Goal: Information Seeking & Learning: Learn about a topic

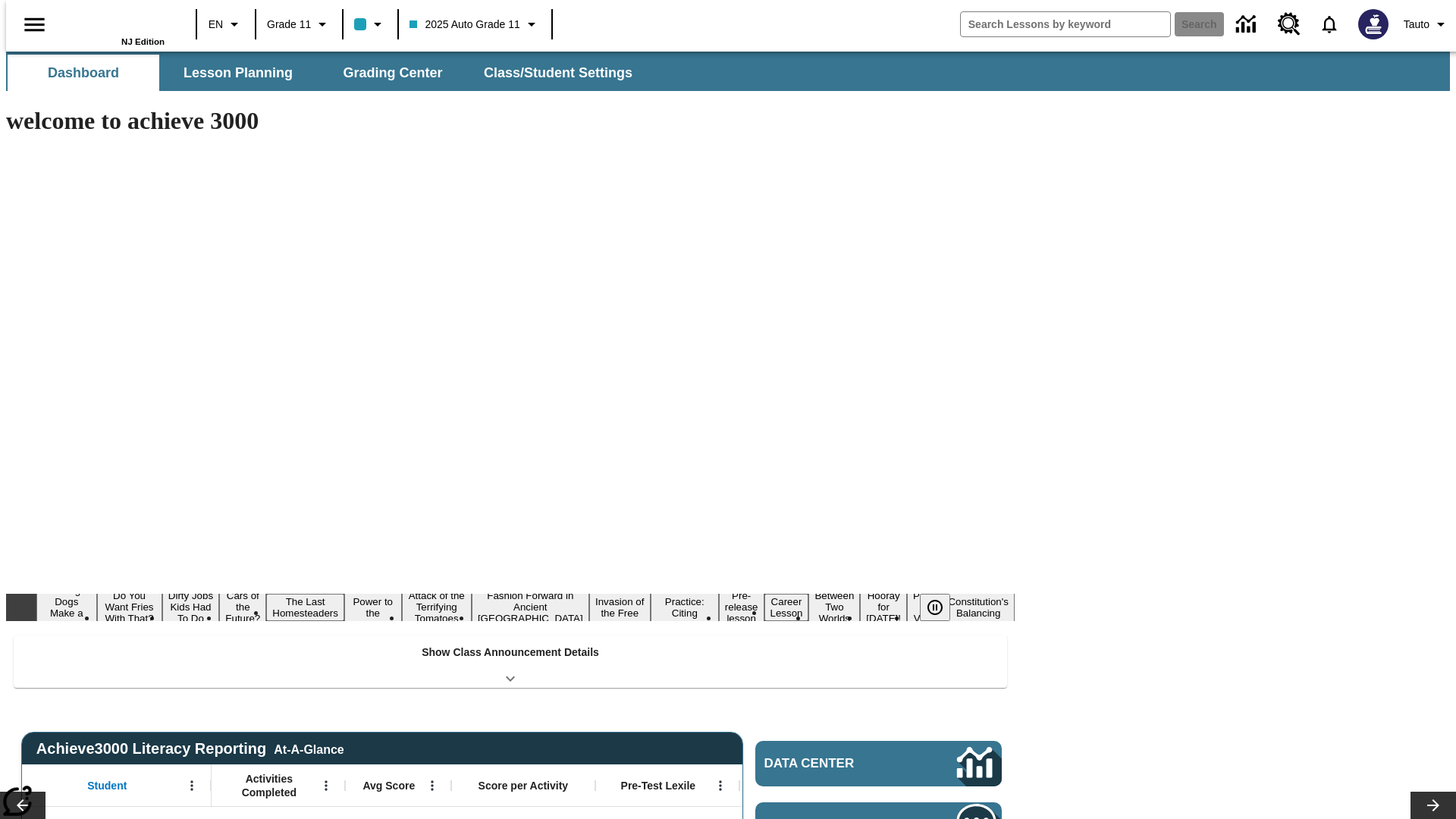
type input "-1"
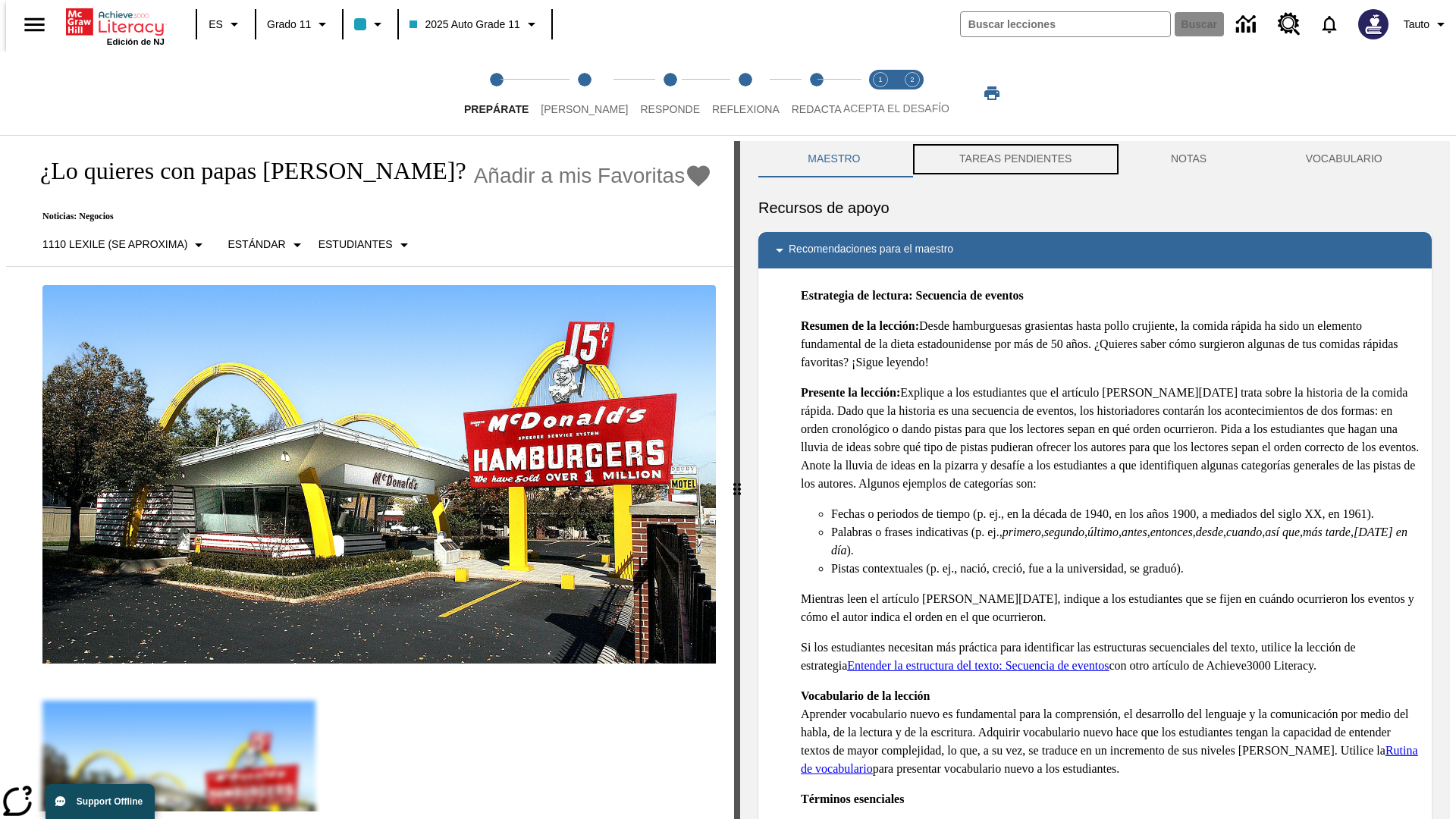
click at [1014, 159] on button "TAREAS PENDIENTES" at bounding box center [1016, 159] width 212 height 36
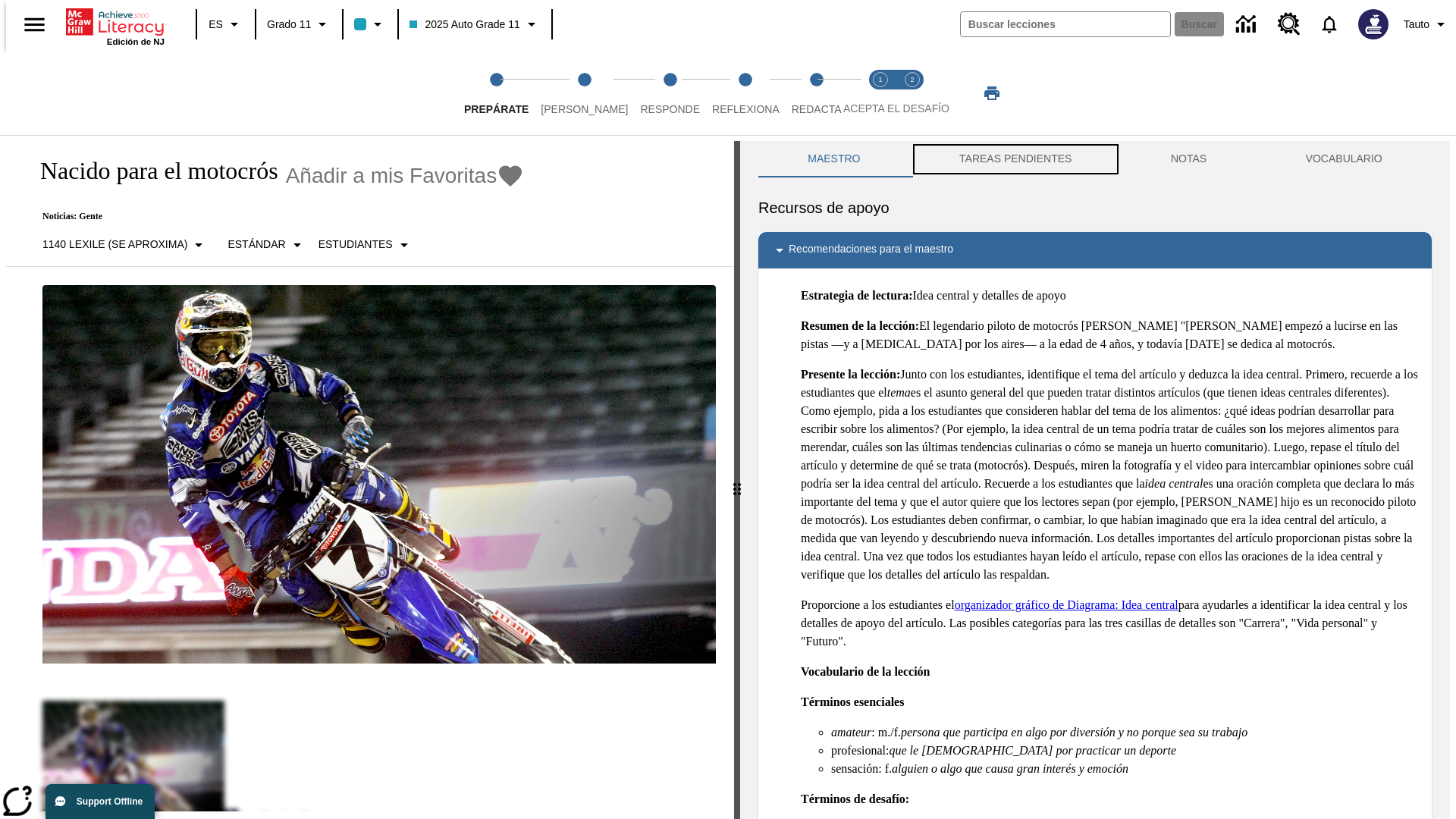
click at [1014, 159] on button "TAREAS PENDIENTES" at bounding box center [1016, 159] width 212 height 36
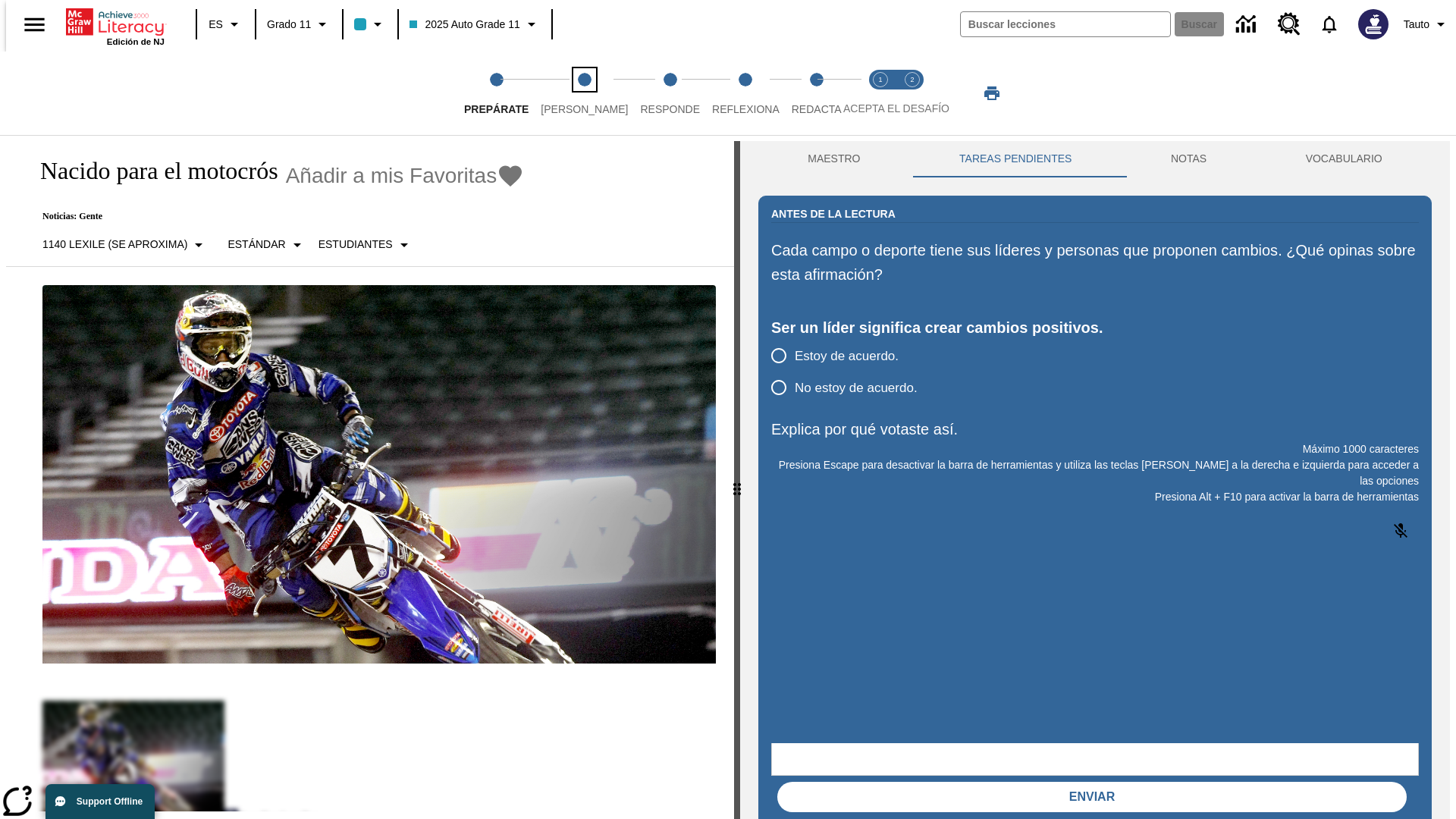
click at [572, 93] on span "[PERSON_NAME]" at bounding box center [584, 103] width 87 height 27
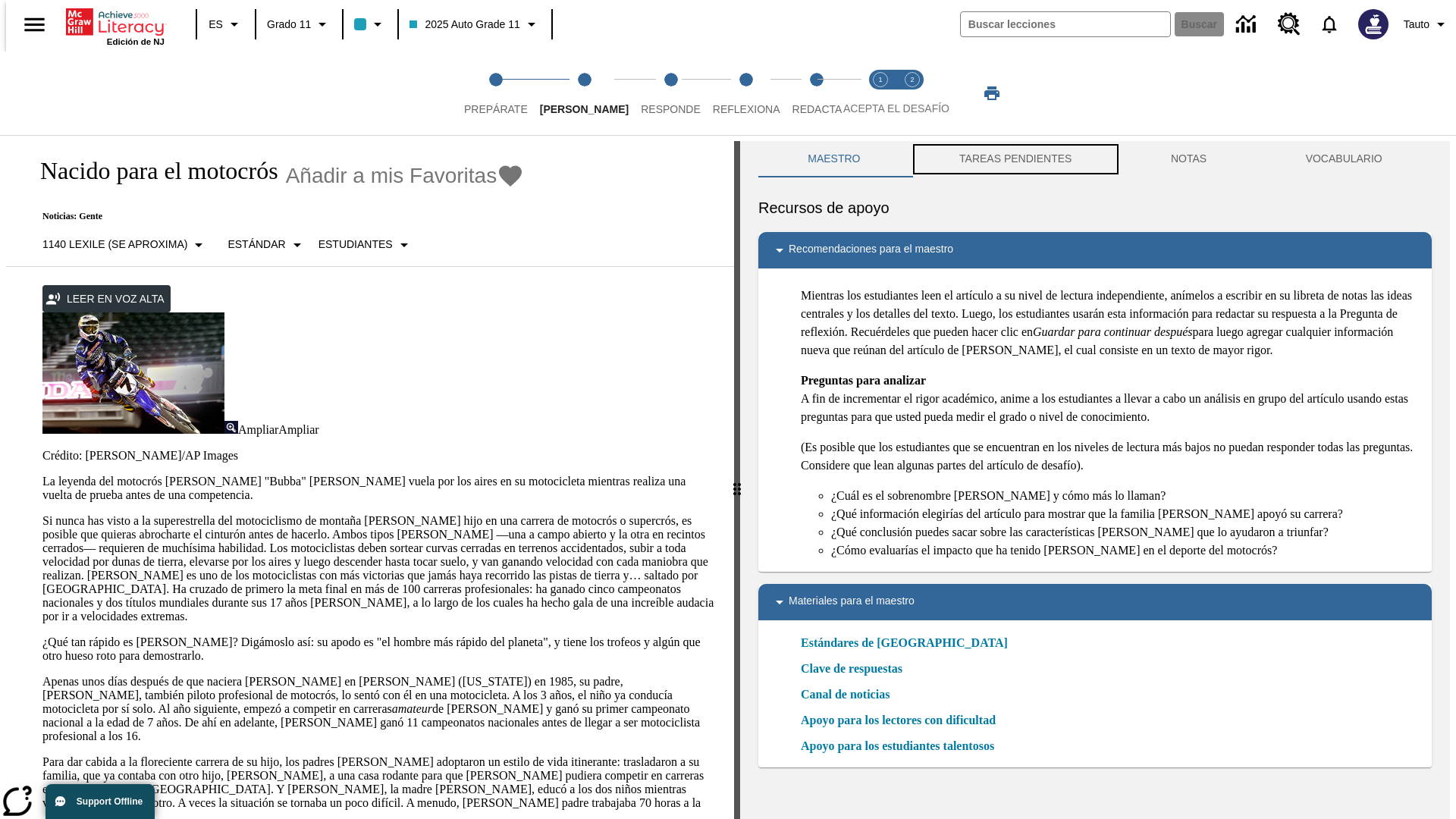
scroll to position [1, 0]
click at [1014, 159] on button "TAREAS PENDIENTES" at bounding box center [1016, 158] width 212 height 36
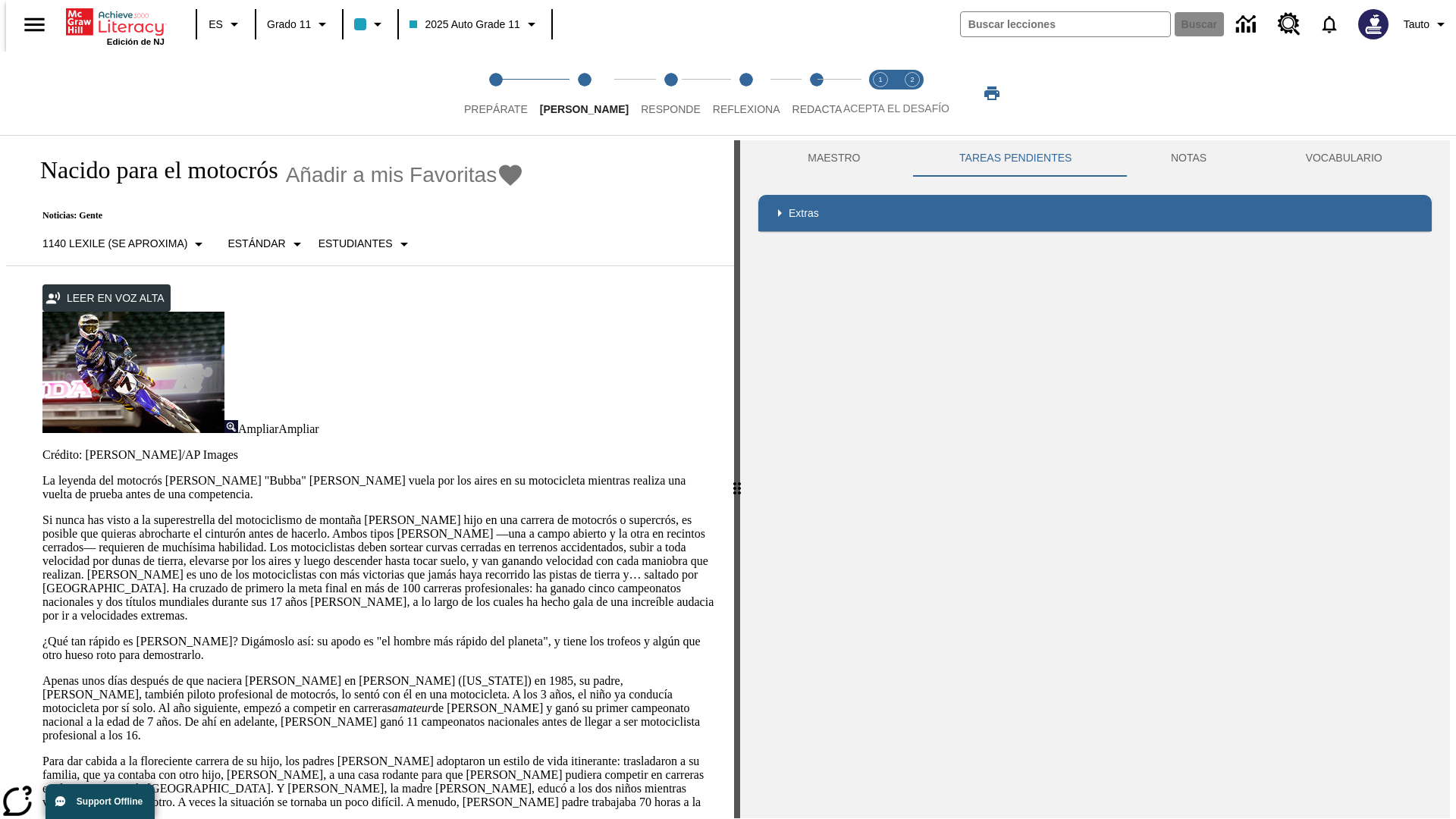
click at [43, 513] on p "Si nunca has visto a la superestrella del motociclismo de montaña [PERSON_NAME]…" at bounding box center [379, 568] width 674 height 109
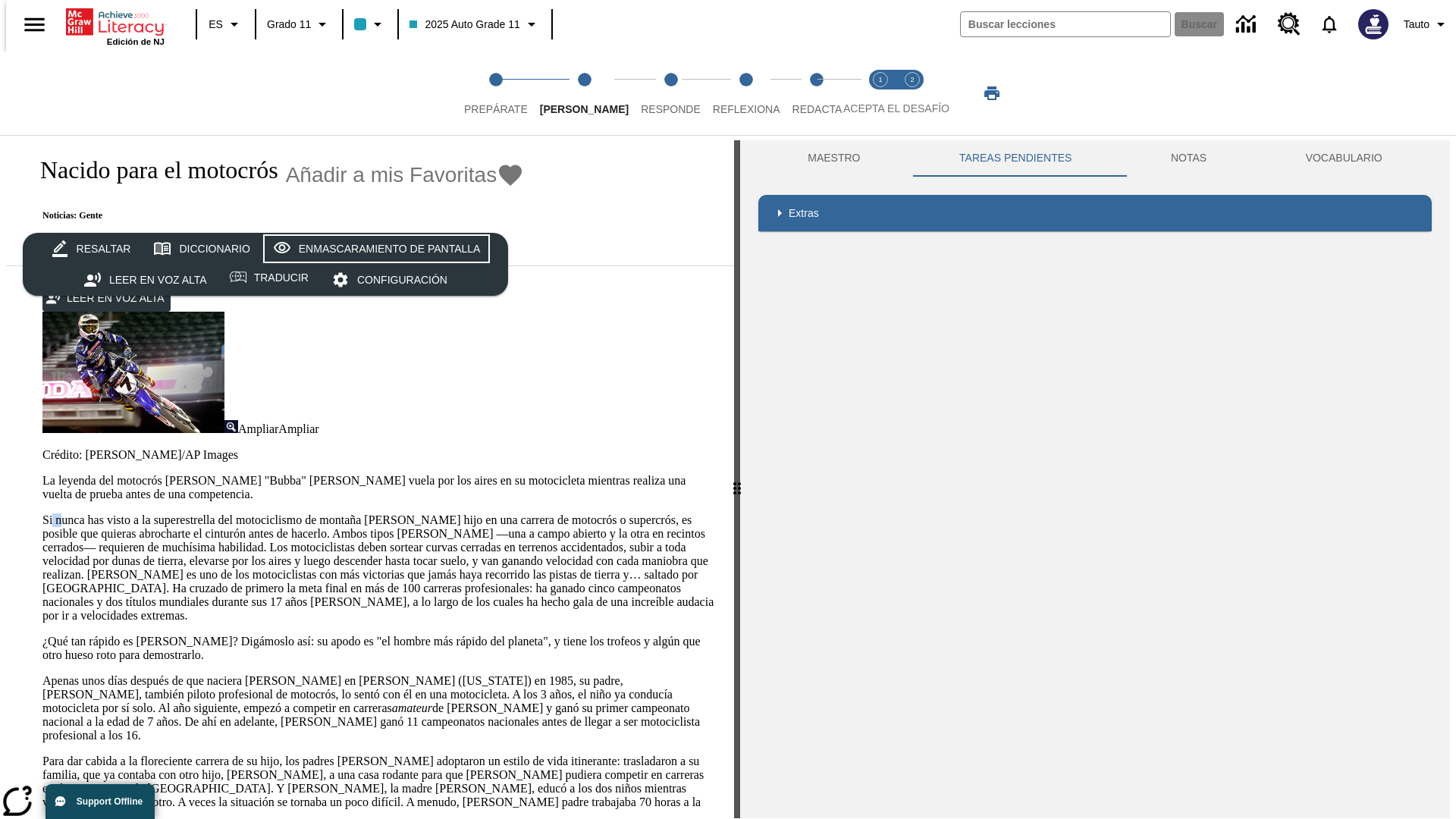
click at [373, 249] on div "Enmascaramiento de pantalla" at bounding box center [389, 249] width 182 height 19
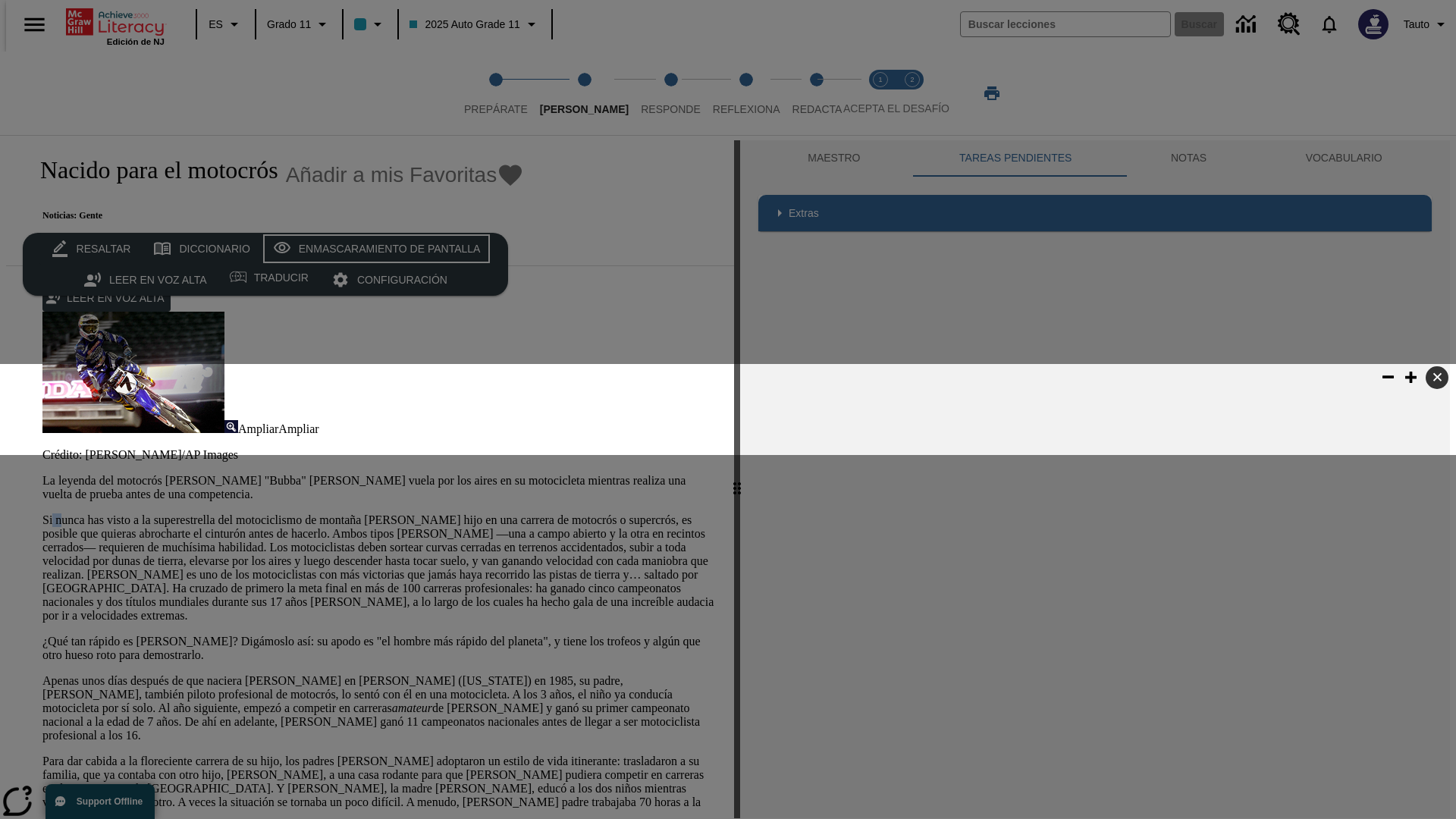
click at [373, 249] on div "Enmascaramiento de pantalla" at bounding box center [389, 249] width 182 height 19
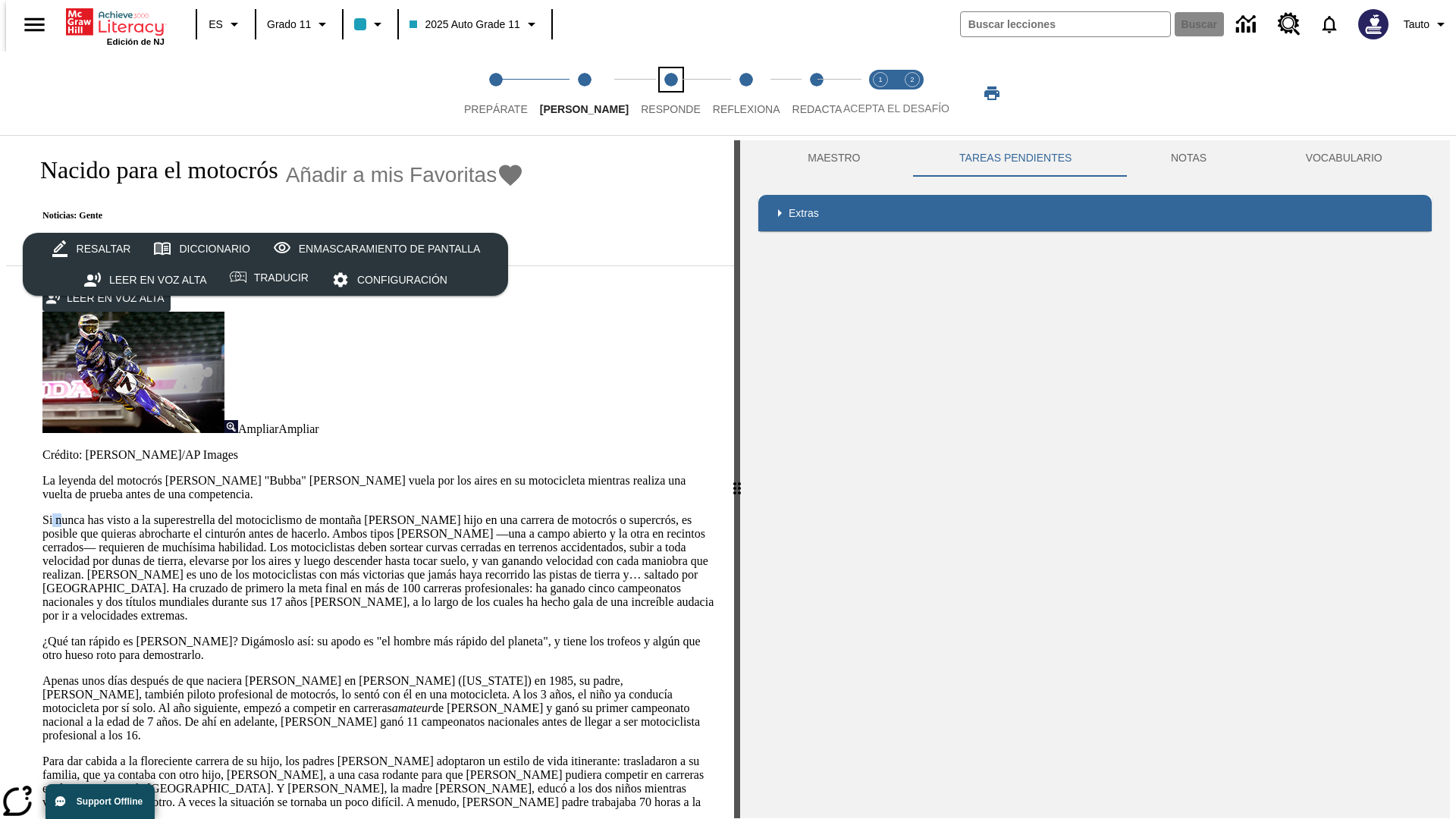
click at [648, 93] on span "Responde" at bounding box center [671, 103] width 60 height 27
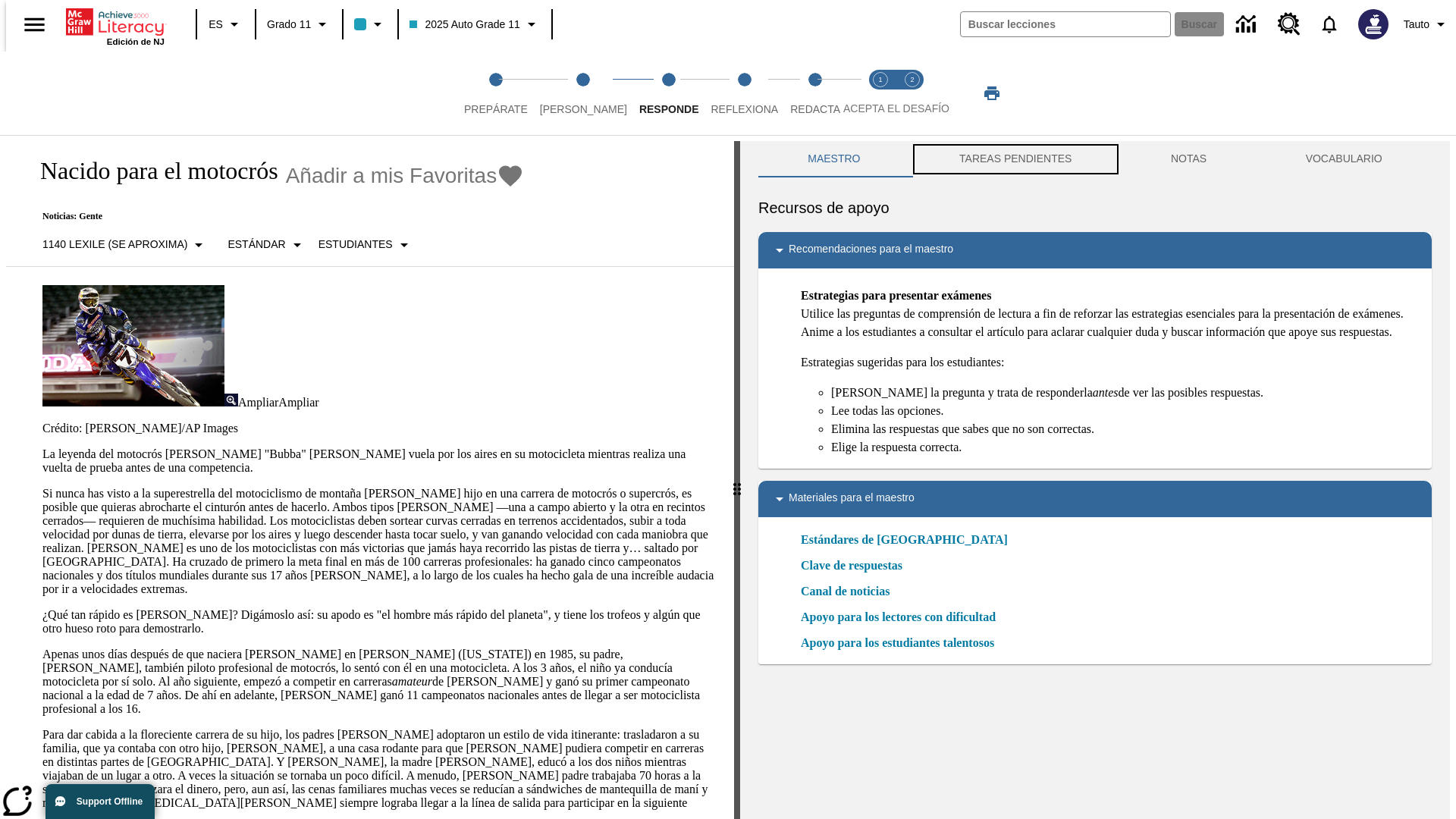
scroll to position [1, 0]
click at [1014, 159] on button "TAREAS PENDIENTES" at bounding box center [1016, 158] width 212 height 36
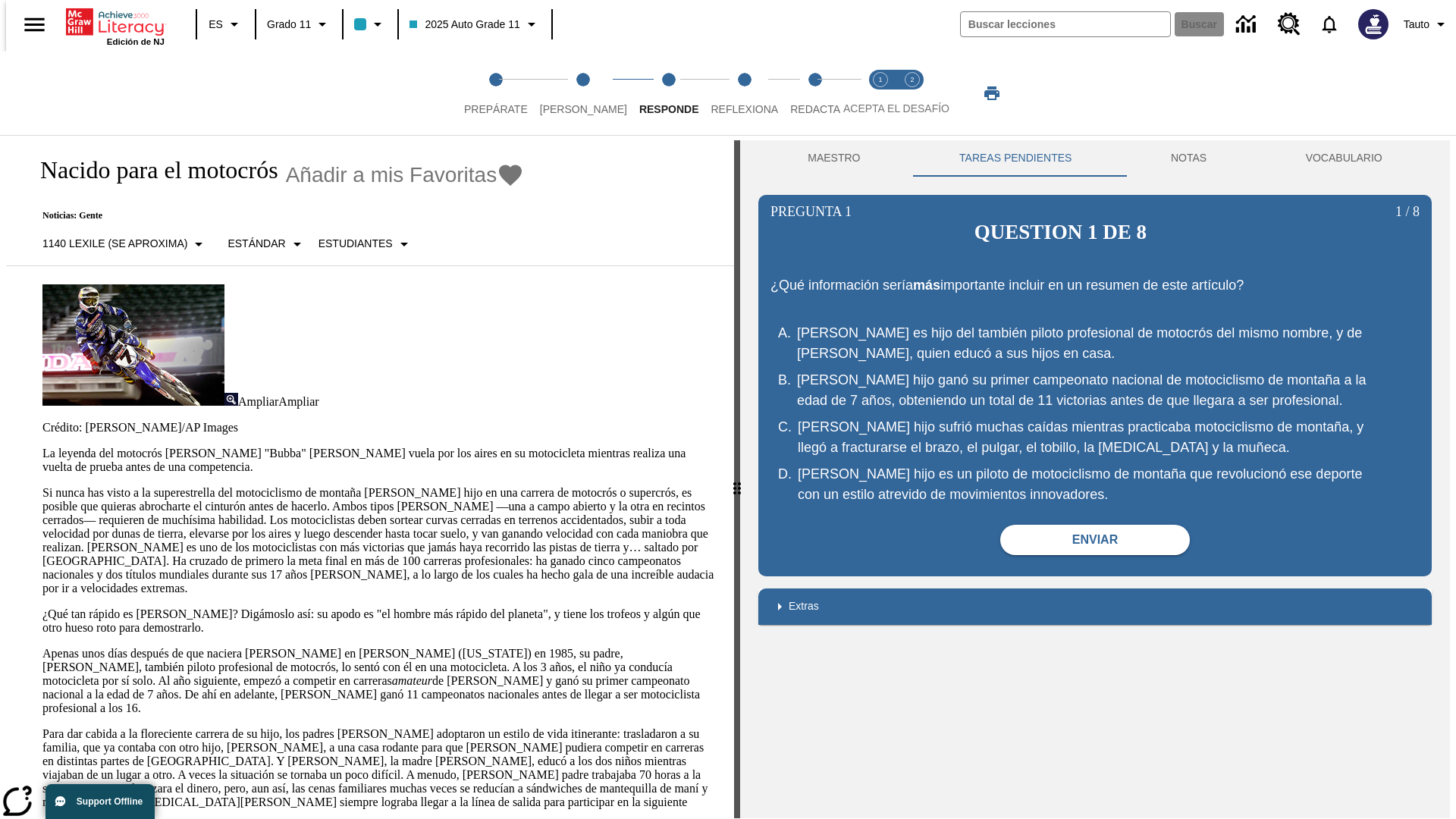
click at [43, 486] on p "Si nunca has visto a la superestrella del motociclismo de montaña [PERSON_NAME]…" at bounding box center [379, 541] width 674 height 109
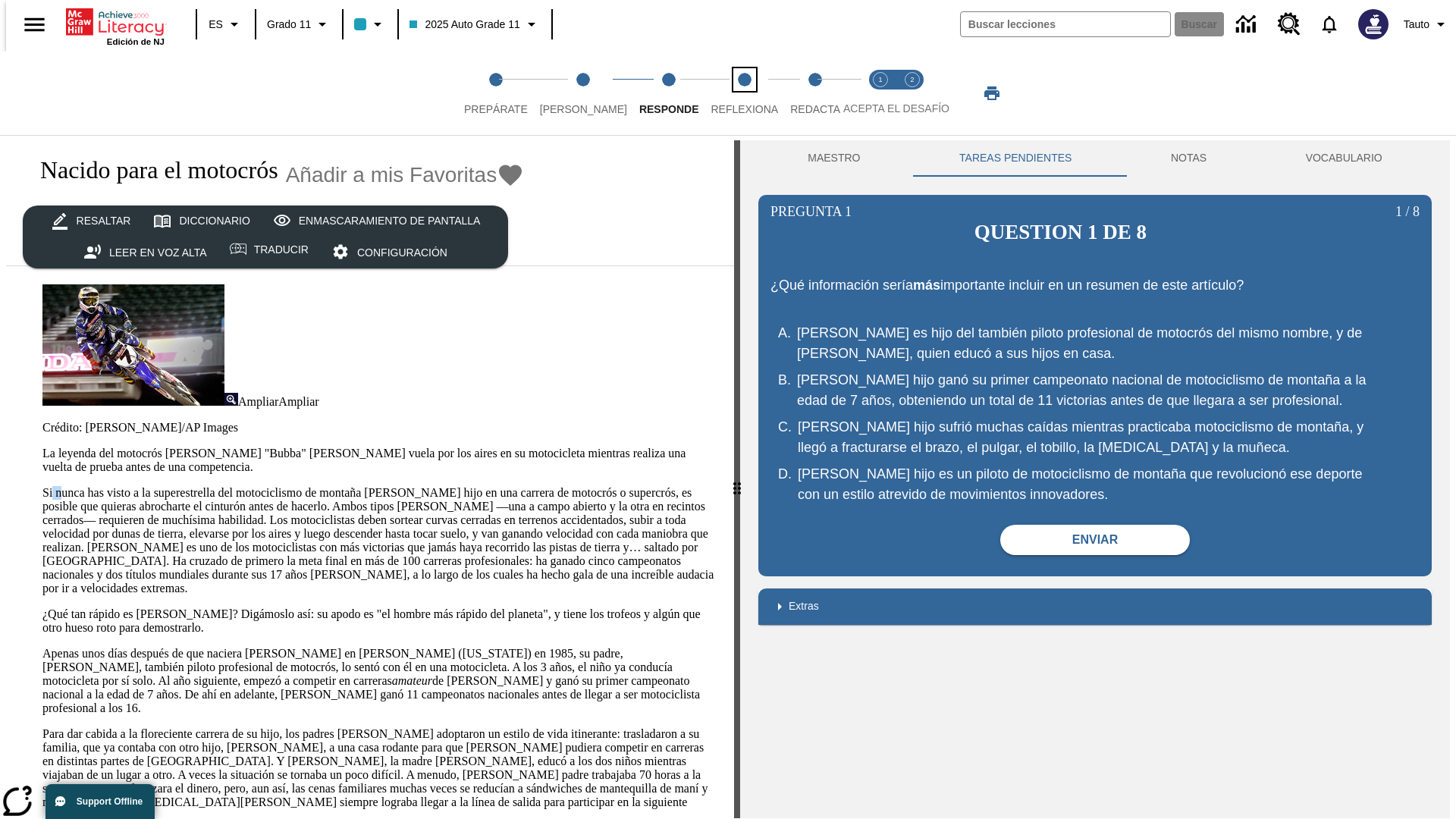
click at [724, 93] on span "Reflexiona" at bounding box center [744, 103] width 68 height 27
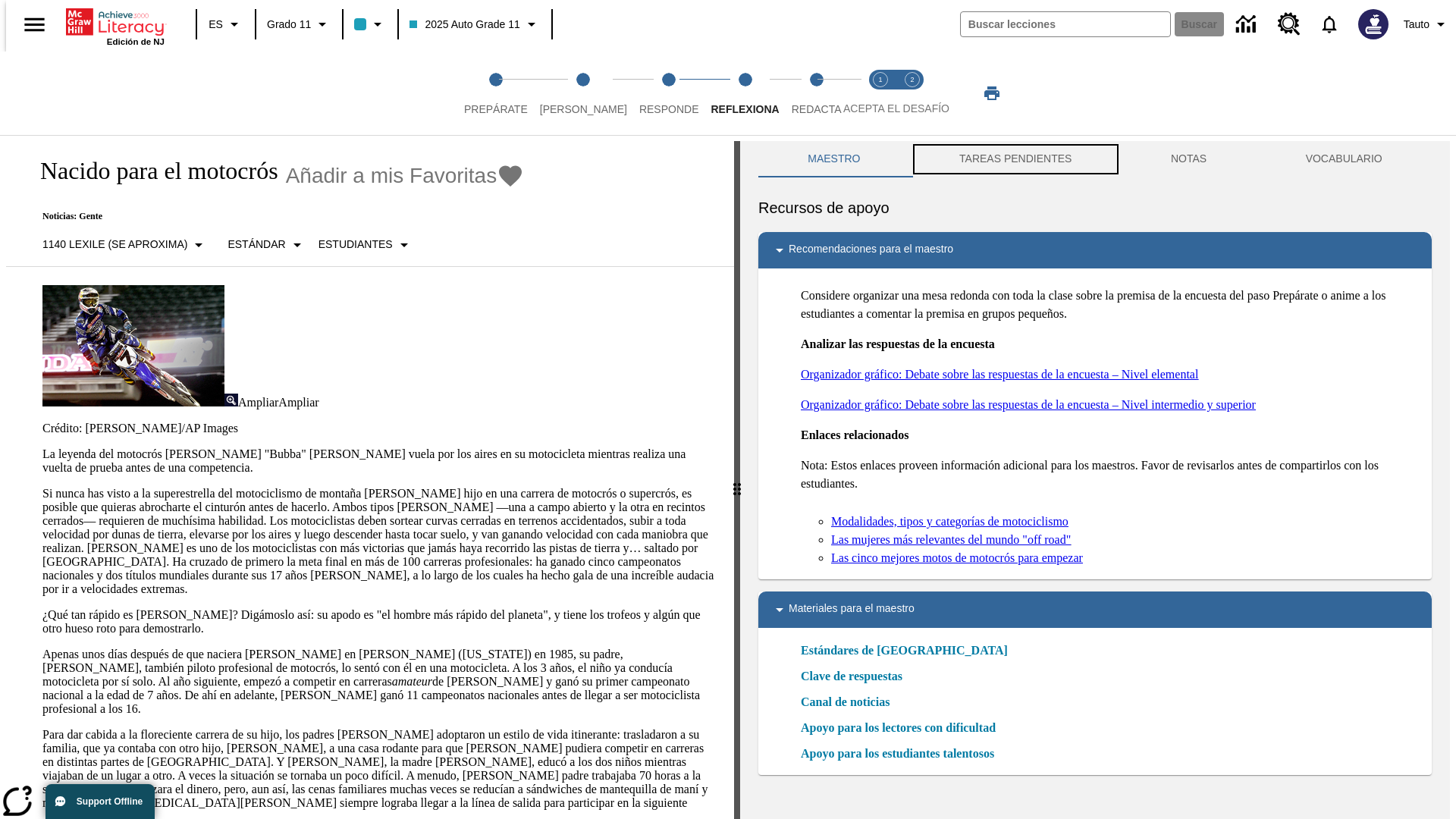
scroll to position [1, 0]
click at [1014, 159] on button "TAREAS PENDIENTES" at bounding box center [1016, 158] width 212 height 36
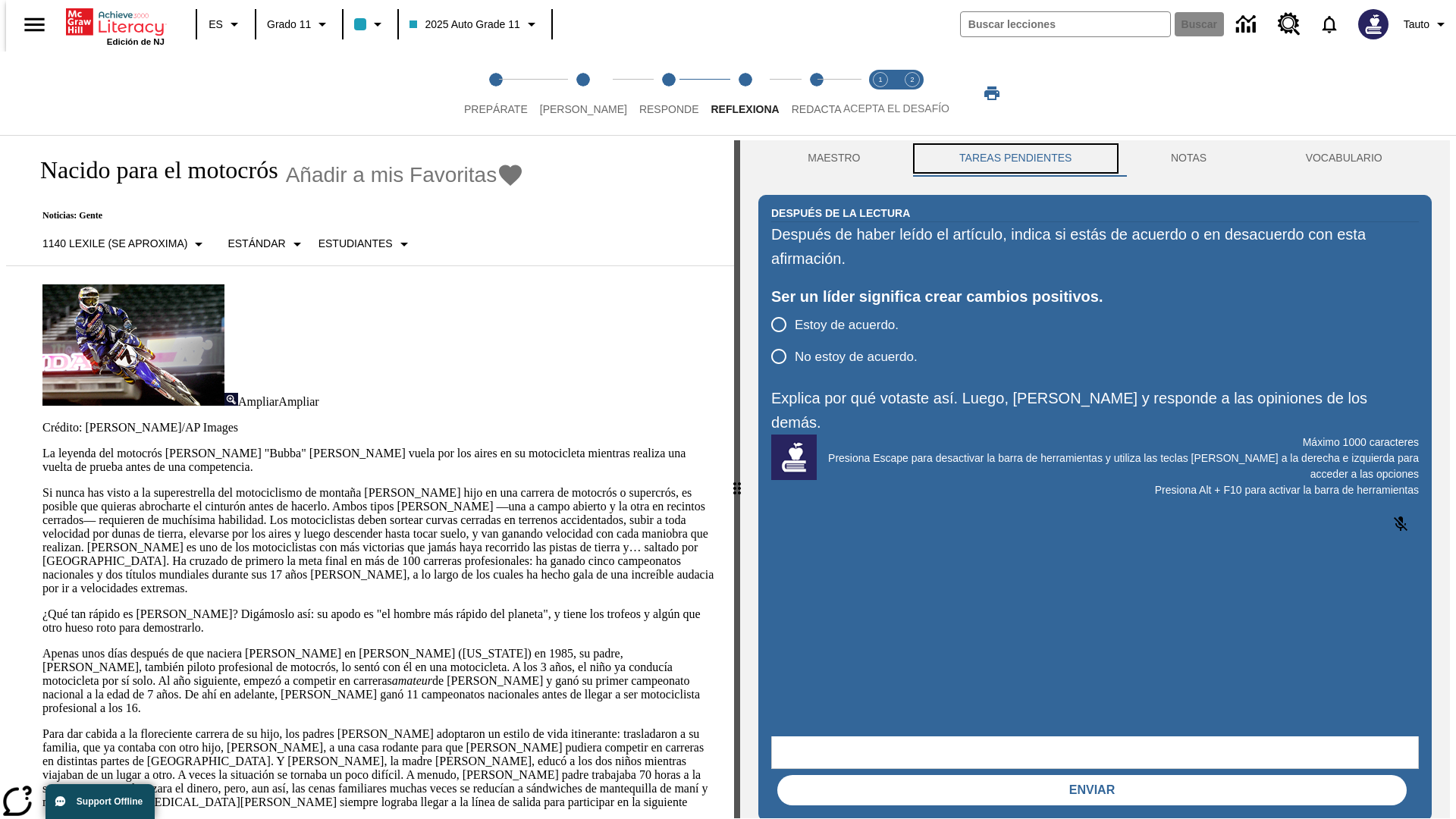
scroll to position [0, 0]
click at [43, 486] on p "Si nunca has visto a la superestrella del motociclismo de montaña [PERSON_NAME]…" at bounding box center [379, 541] width 674 height 109
click at [800, 93] on span "Redacta" at bounding box center [817, 103] width 50 height 27
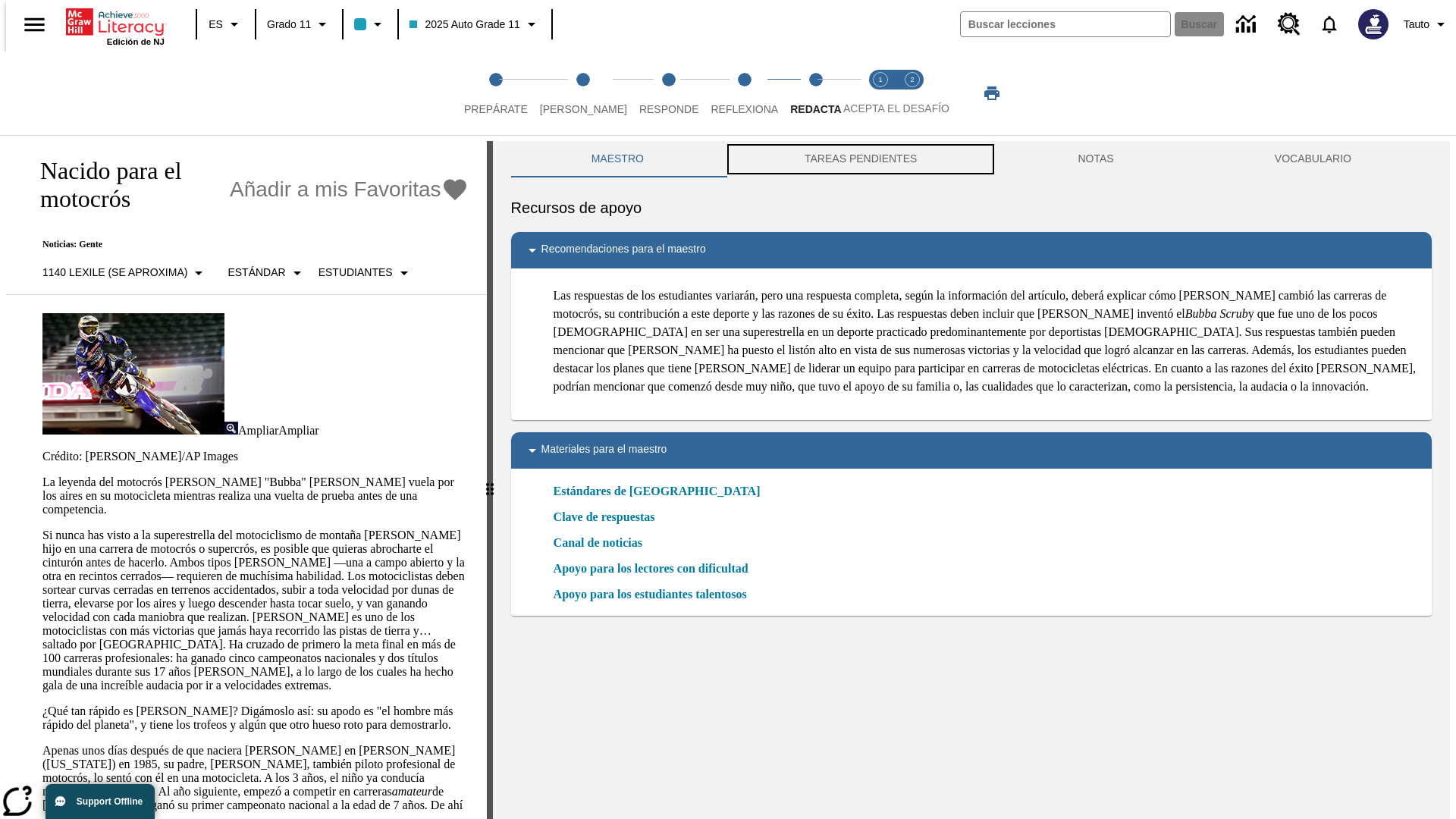
scroll to position [1, 0]
click at [859, 159] on button "TAREAS PENDIENTES" at bounding box center [861, 158] width 273 height 36
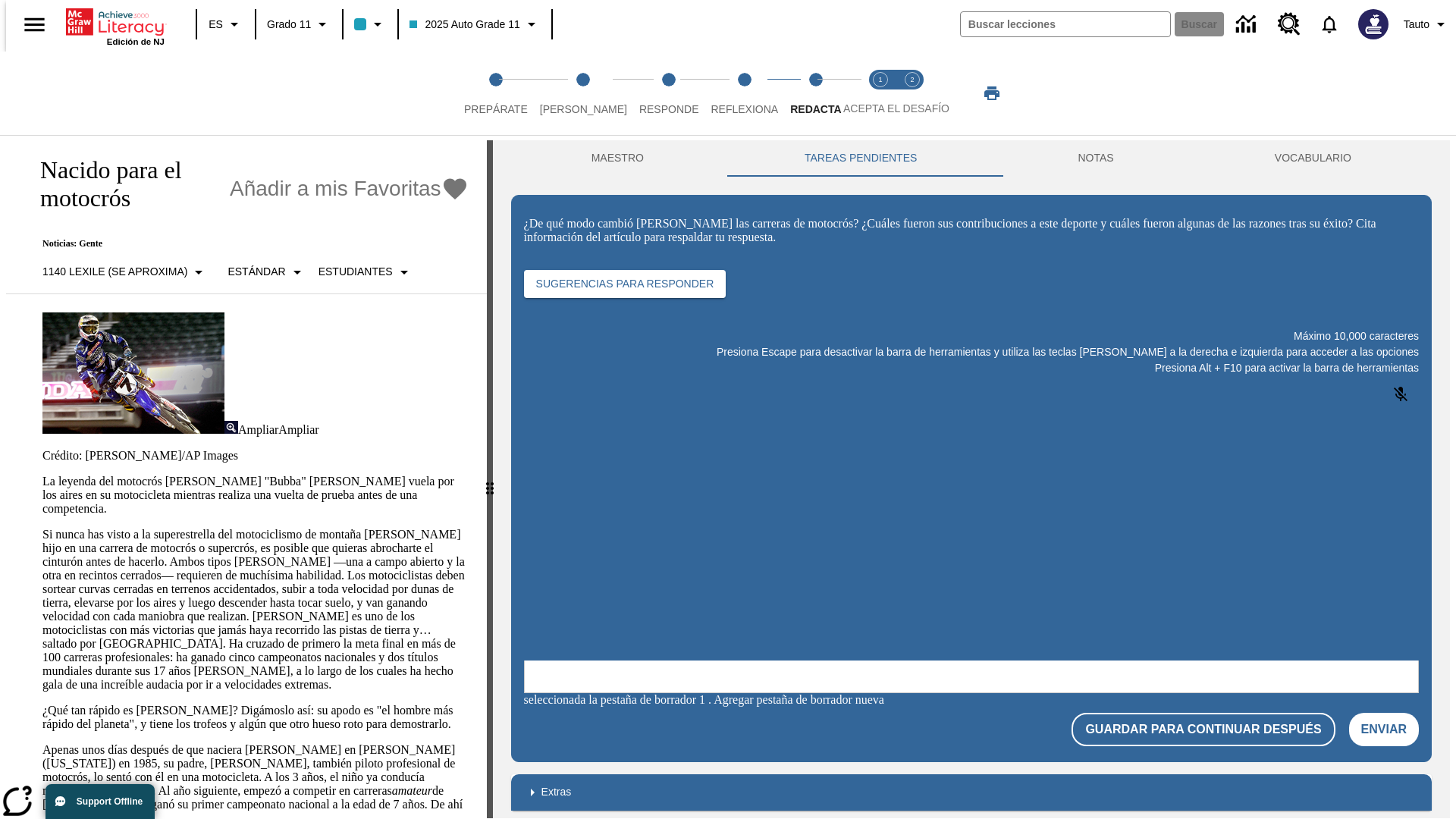
scroll to position [0, 0]
click at [43, 528] on p "Si nunca has visto a la superestrella del motociclismo de montaña [PERSON_NAME]…" at bounding box center [255, 609] width 426 height 164
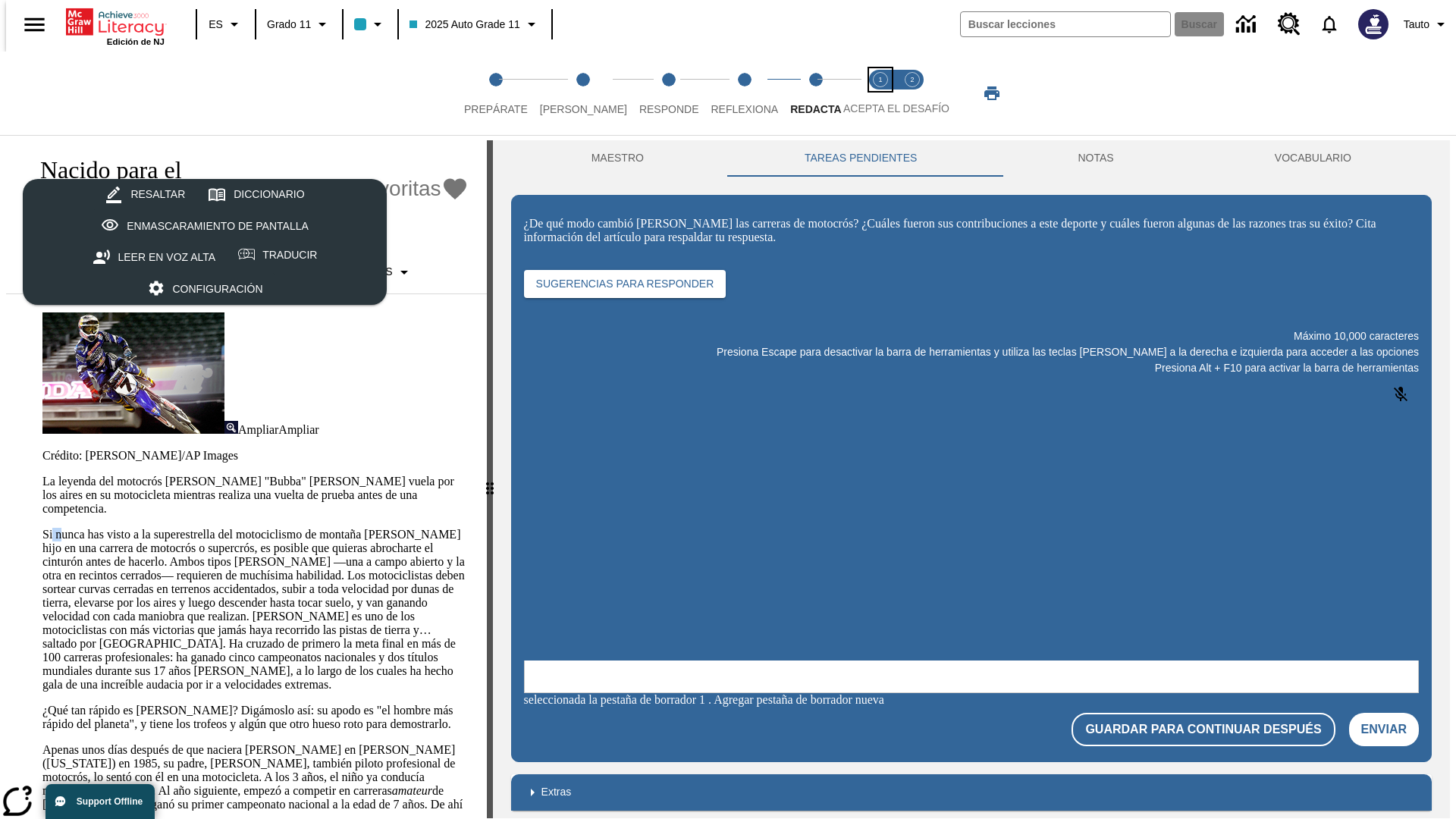
click at [881, 93] on span "Acepta el desafío lee step 1 of 2" at bounding box center [881, 103] width 20 height 27
